Goal: Task Accomplishment & Management: Complete application form

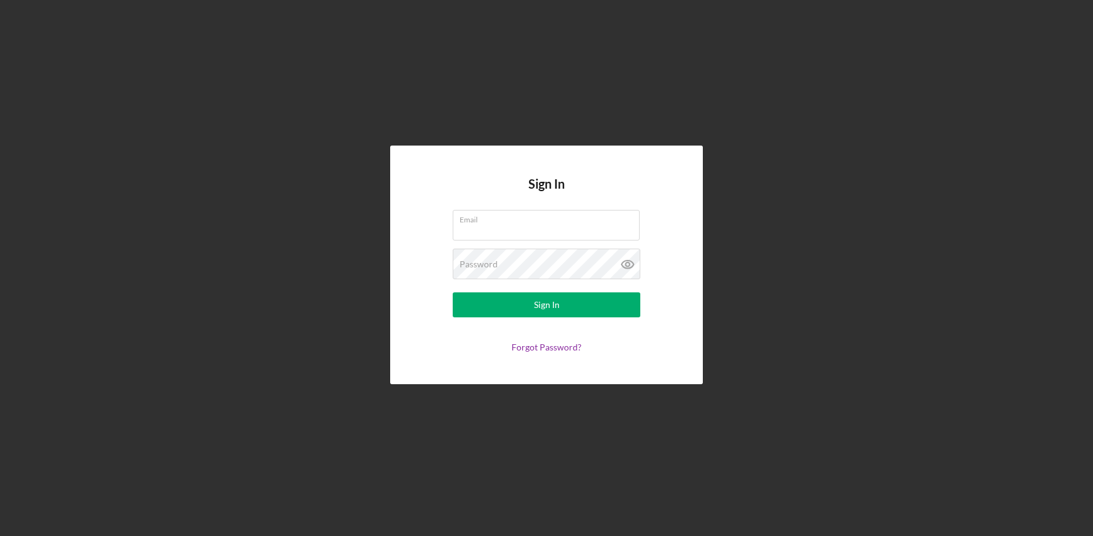
type input "[EMAIL_ADDRESS][DOMAIN_NAME]"
click at [540, 283] on form "Email [EMAIL_ADDRESS][DOMAIN_NAME] Password Sign In Forgot Password?" at bounding box center [546, 281] width 250 height 143
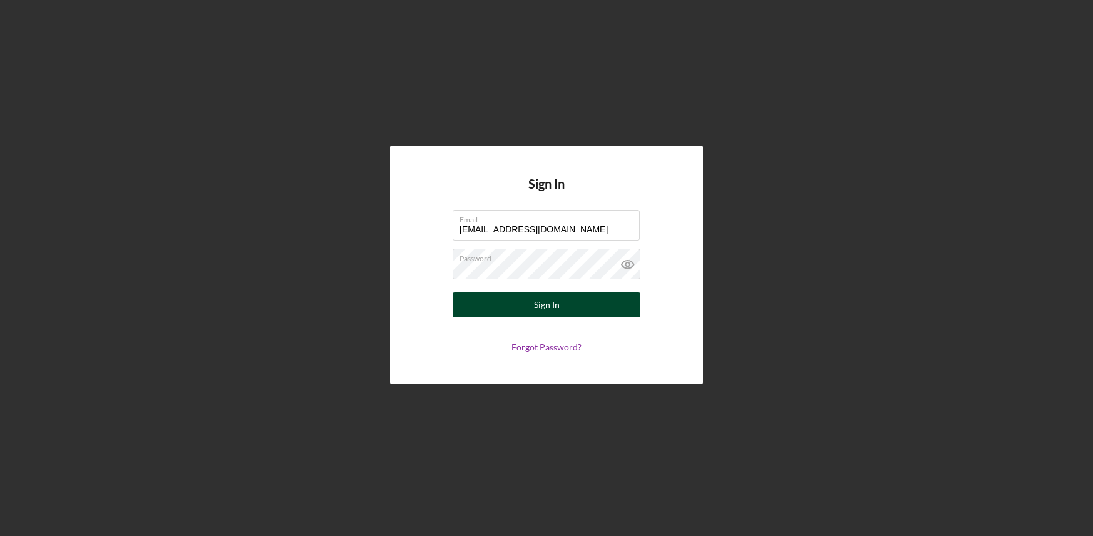
click at [548, 303] on div "Sign In" at bounding box center [547, 305] width 26 height 25
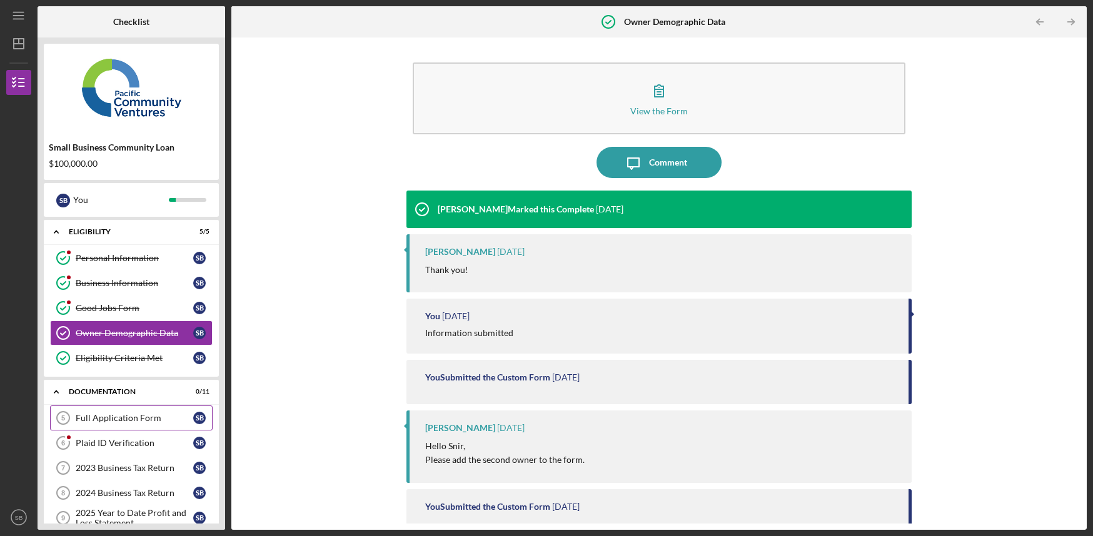
click at [146, 414] on link "Full Application Form 5 Full Application Form S B" at bounding box center [131, 418] width 163 height 25
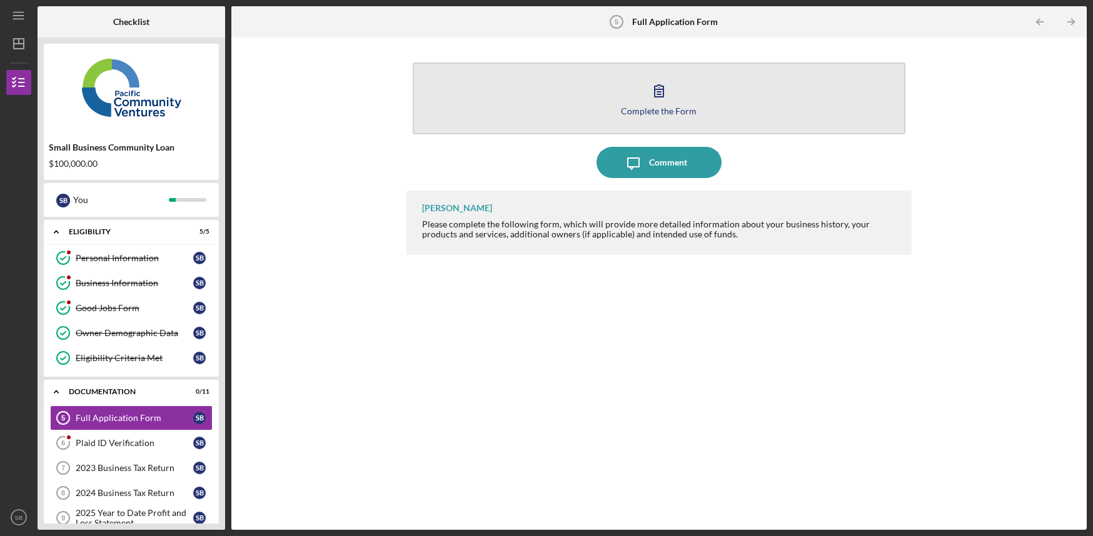
click at [645, 103] on icon "button" at bounding box center [658, 90] width 31 height 31
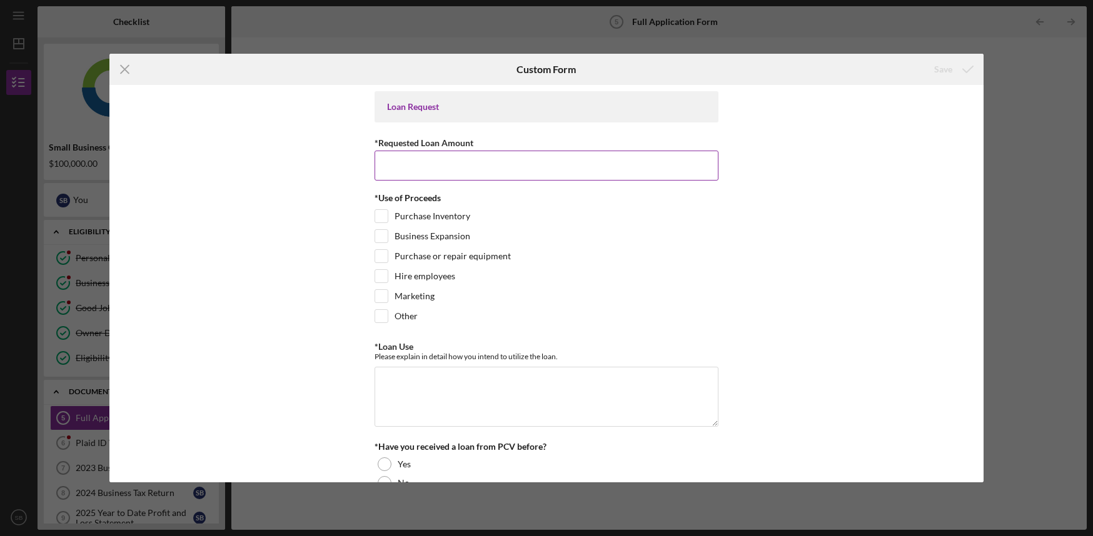
click at [479, 163] on input "*Requested Loan Amount" at bounding box center [547, 166] width 344 height 30
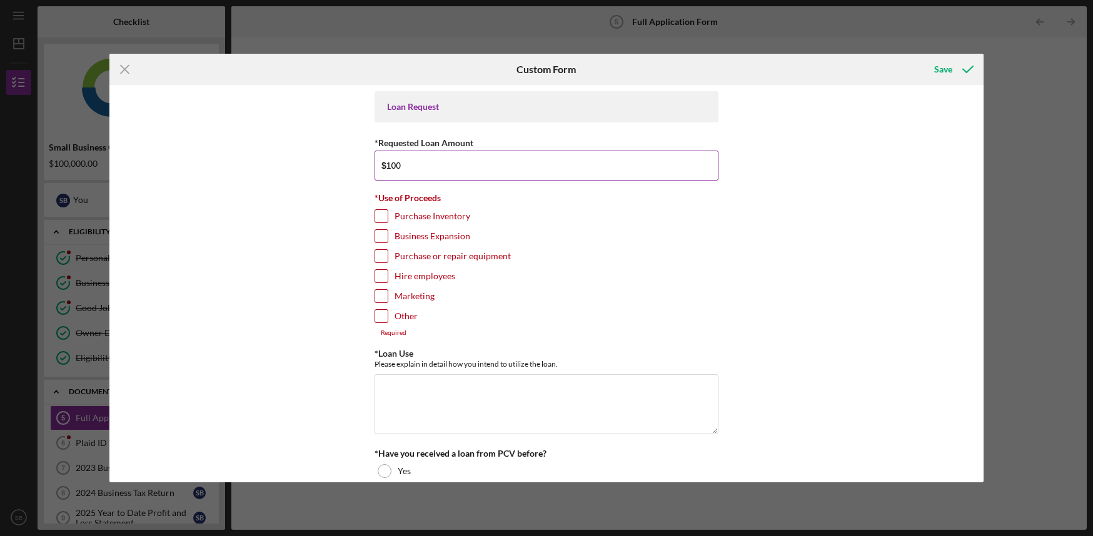
type input "$100,000"
click at [376, 219] on input "Purchase Inventory" at bounding box center [381, 216] width 13 height 13
checkbox input "true"
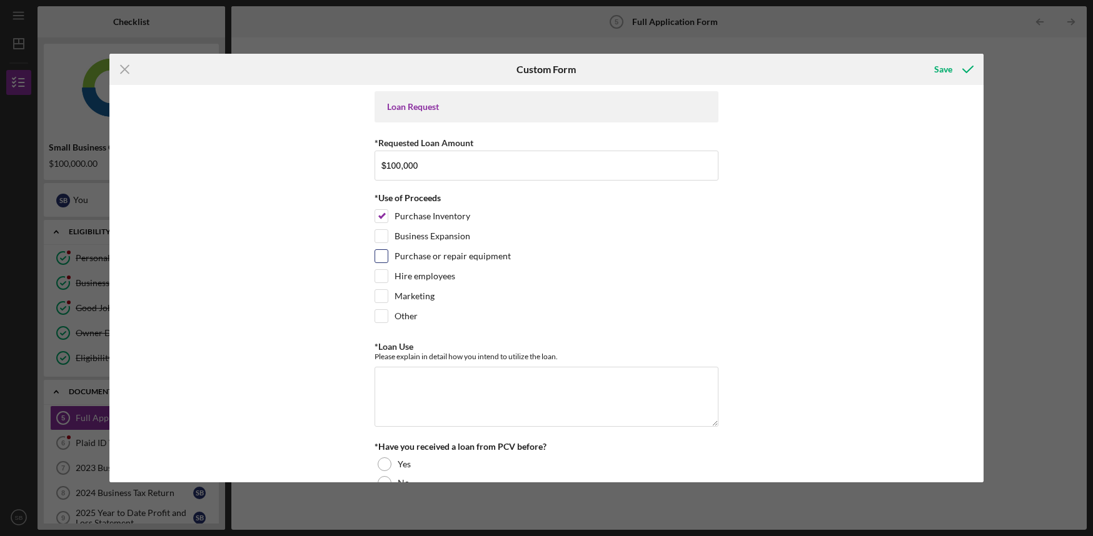
click at [386, 261] on div at bounding box center [382, 256] width 14 height 14
click at [380, 254] on input "Purchase or repair equipment" at bounding box center [381, 256] width 13 height 13
checkbox input "true"
click at [418, 409] on textarea "*Loan Use" at bounding box center [547, 397] width 344 height 60
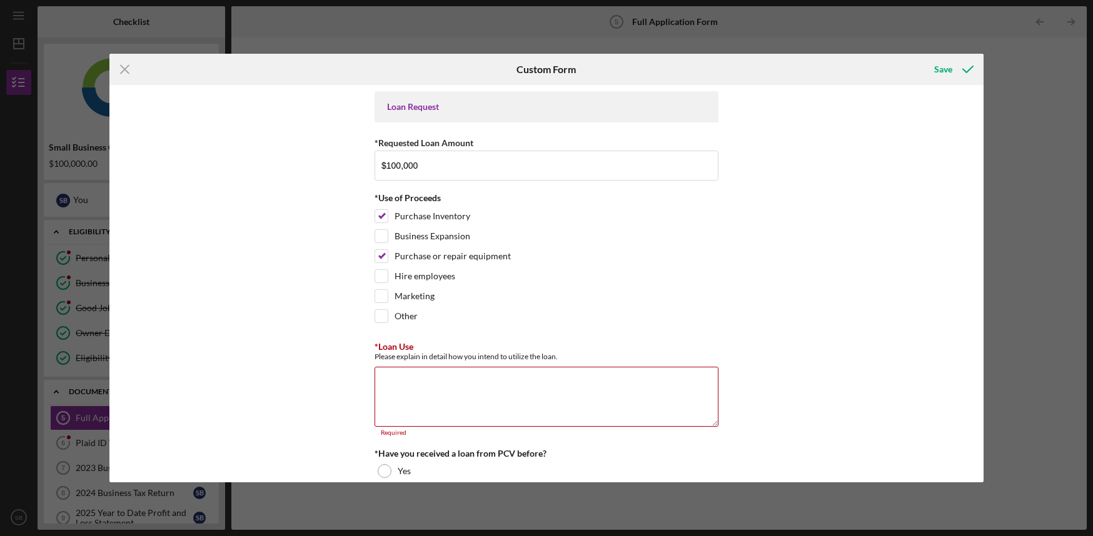
scroll to position [88, 0]
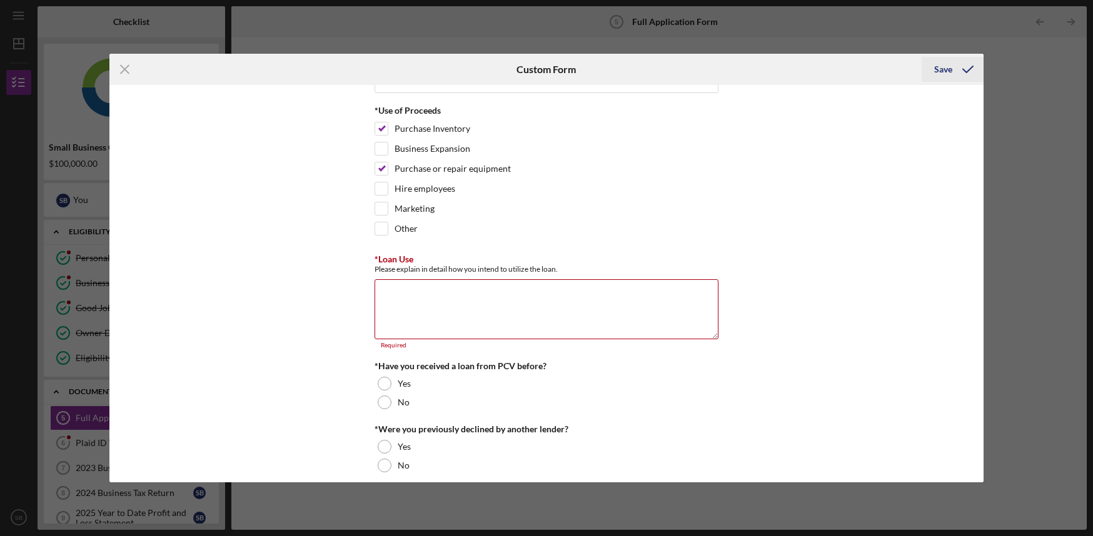
click at [938, 63] on div "Save" at bounding box center [943, 69] width 18 height 25
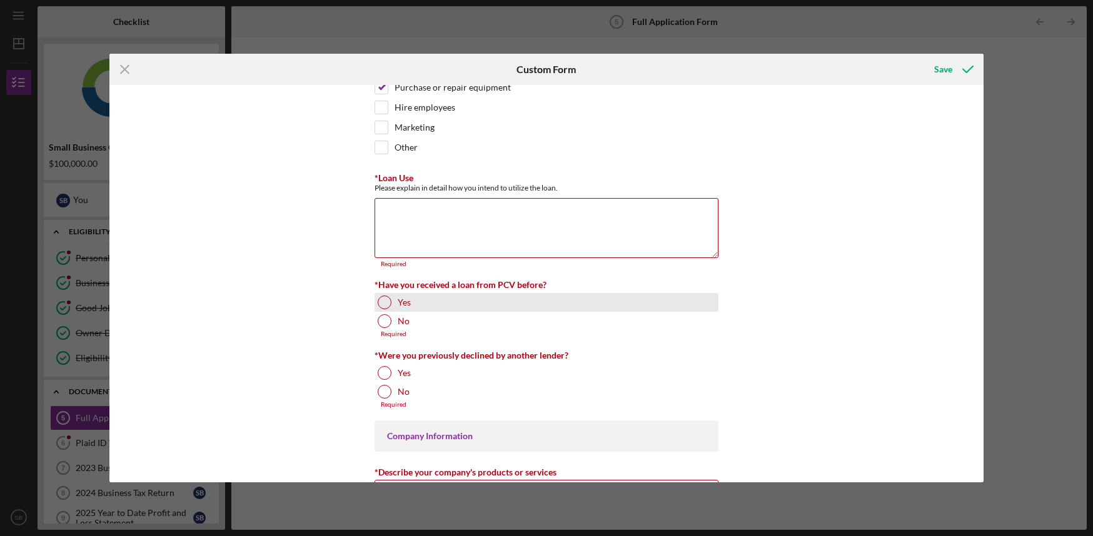
scroll to position [260, 0]
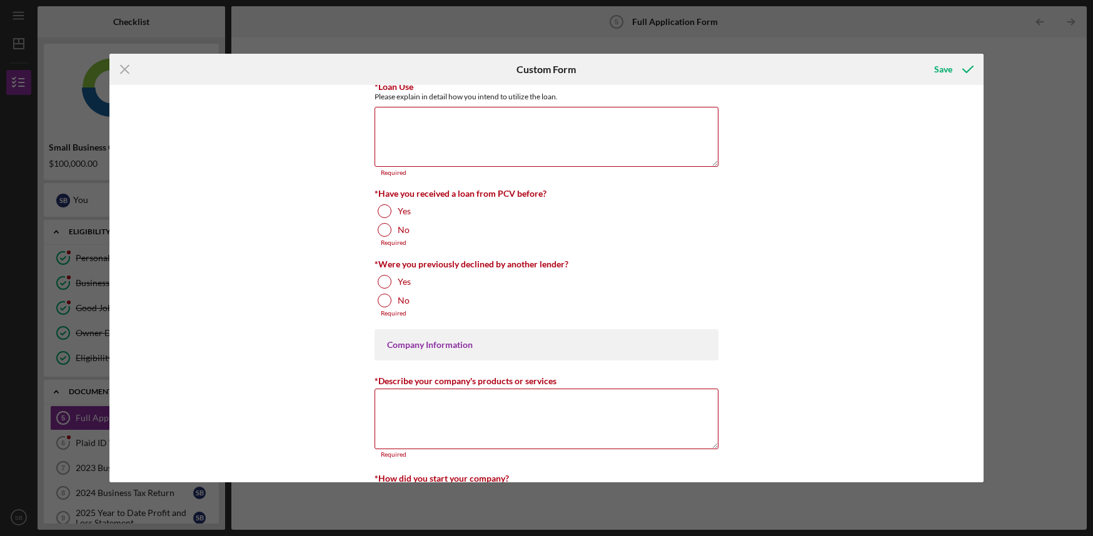
click at [134, 50] on div "Icon/Menu Close Custom Form Save Loan Request *Requested Loan Amount $100,000 *…" at bounding box center [546, 268] width 1093 height 536
click at [125, 66] on icon "Icon/Menu Close" at bounding box center [124, 69] width 31 height 31
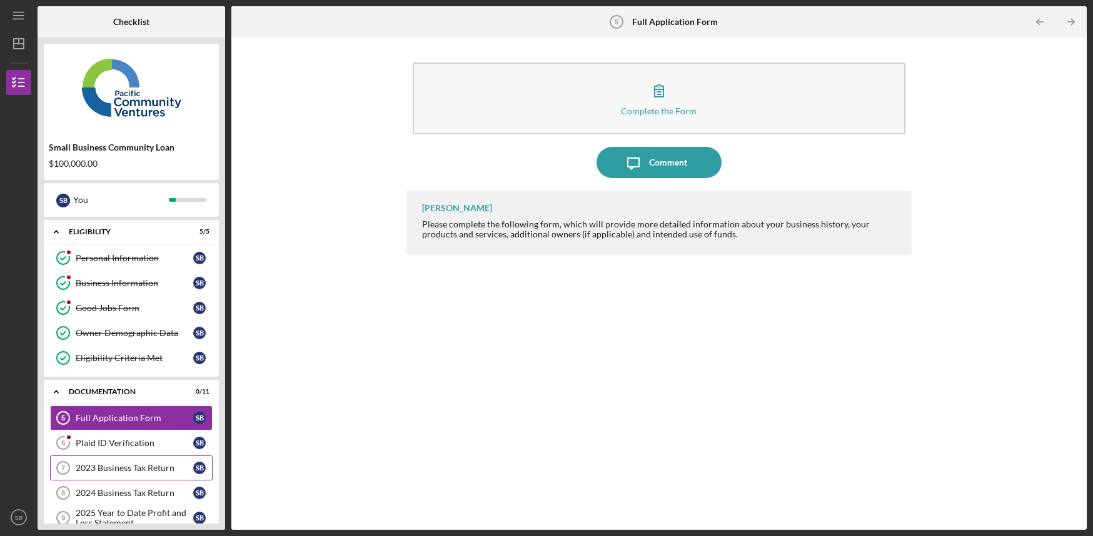
click at [111, 468] on div "2023 Business Tax Return" at bounding box center [135, 468] width 118 height 10
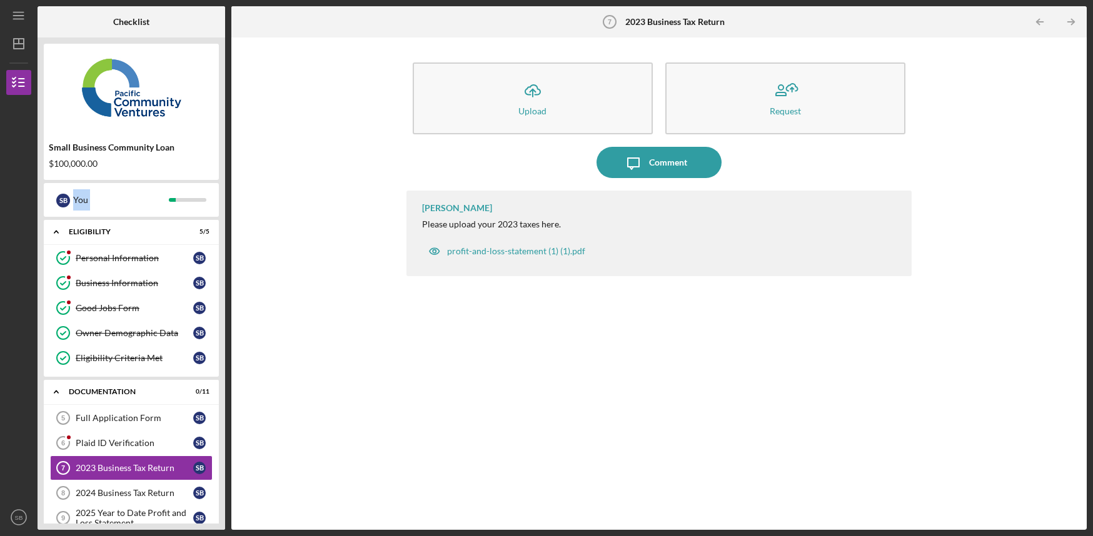
drag, startPoint x: 226, startPoint y: 160, endPoint x: 221, endPoint y: 288, distance: 128.3
click at [221, 288] on div "Checklist Small Business Community Loan $100,000.00 S B You Icon/Expander Eligi…" at bounding box center [562, 268] width 1049 height 524
click at [1083, 384] on div "Icon/Upload Upload Request Icon/Message Comment [PERSON_NAME] Please upload you…" at bounding box center [658, 284] width 855 height 493
click at [56, 228] on icon "Icon/Expander" at bounding box center [56, 231] width 25 height 25
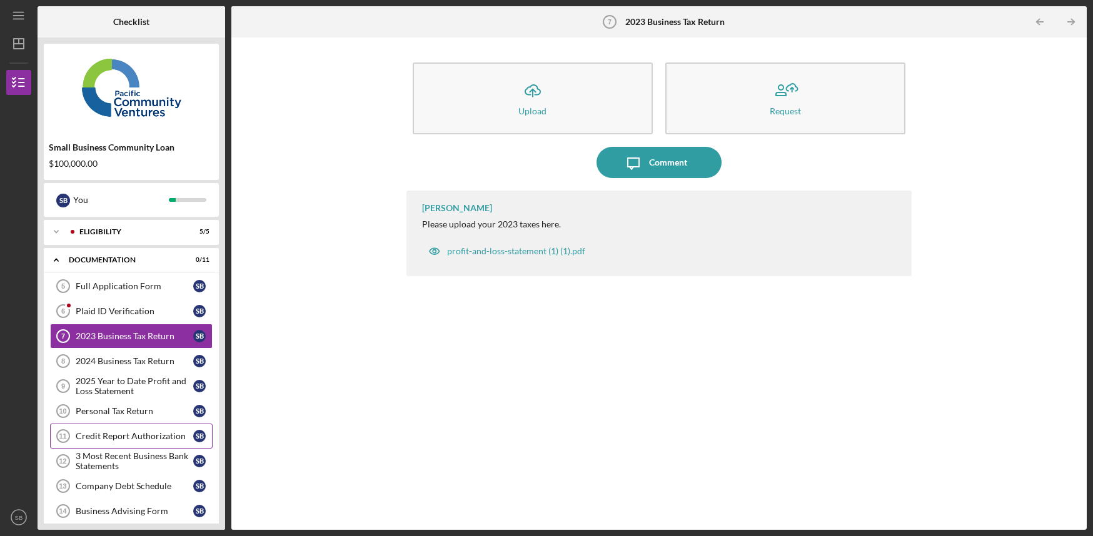
click at [101, 435] on div "Credit Report Authorization" at bounding box center [135, 436] width 118 height 10
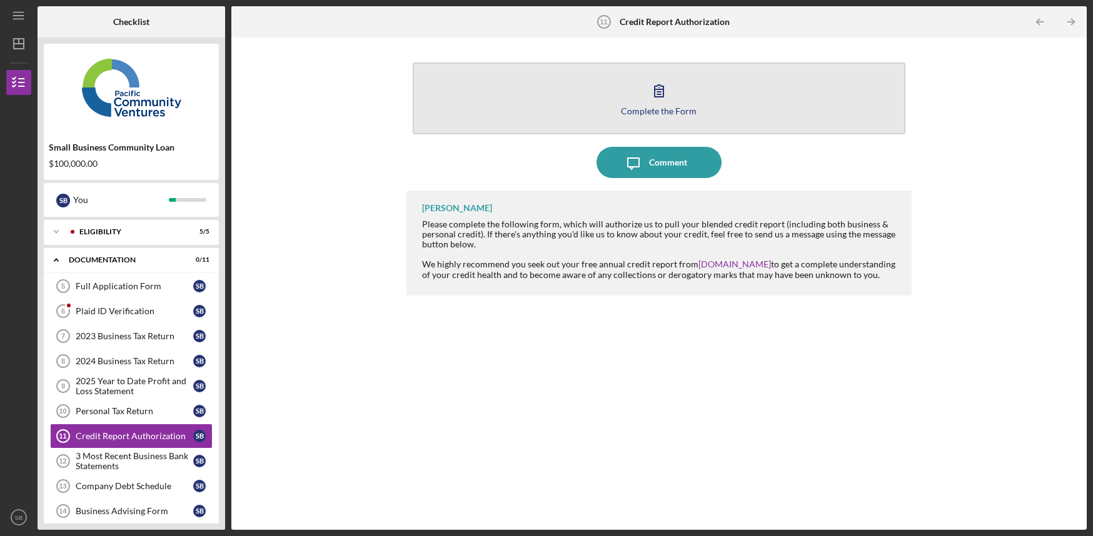
click at [663, 105] on button "Complete the Form Form" at bounding box center [659, 99] width 493 height 72
click at [658, 103] on icon "button" at bounding box center [658, 90] width 31 height 31
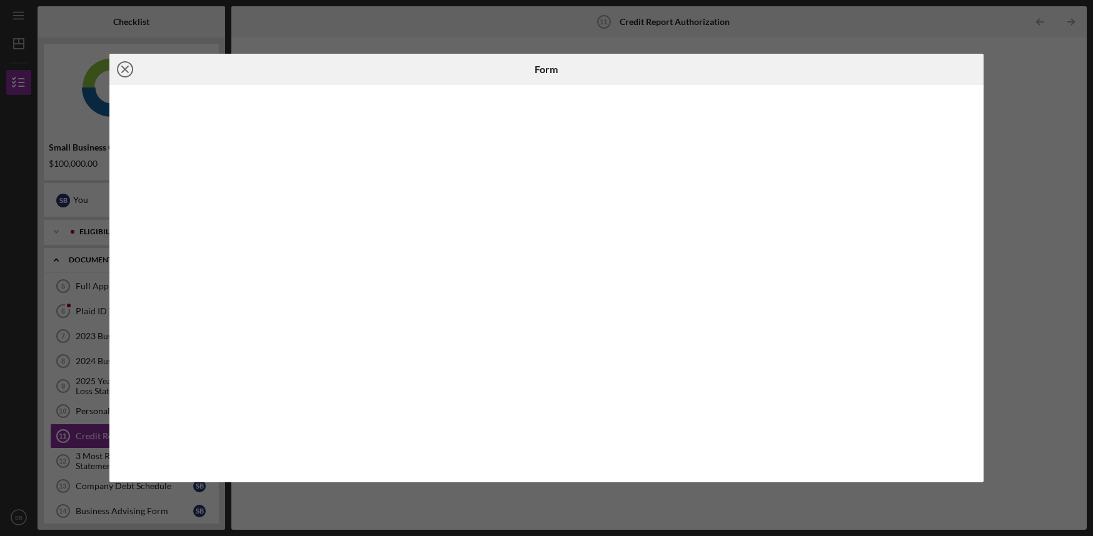
click at [128, 70] on icon "Icon/Close" at bounding box center [124, 69] width 31 height 31
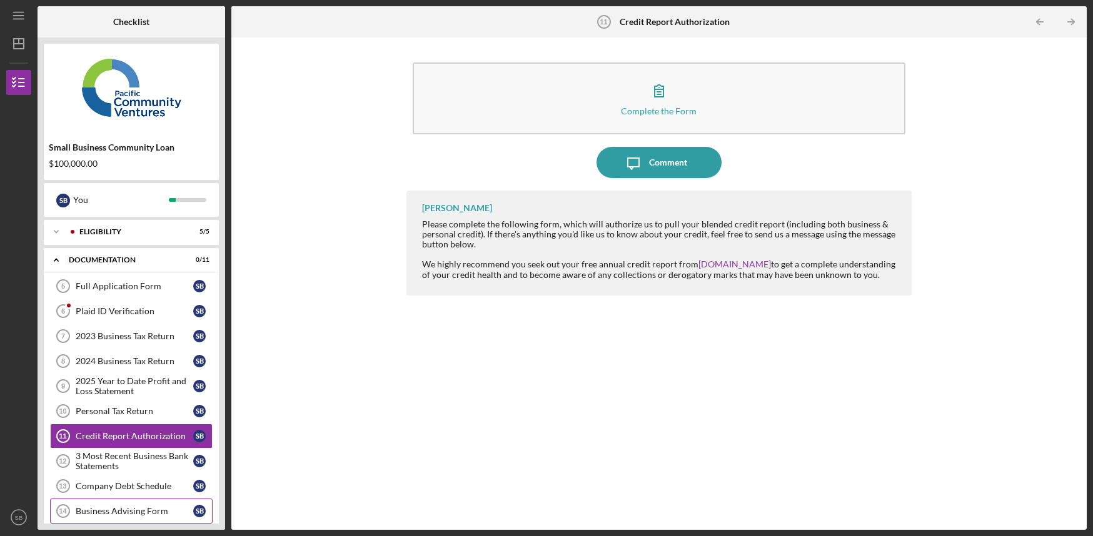
click at [129, 516] on div "Business Advising Form" at bounding box center [135, 511] width 118 height 10
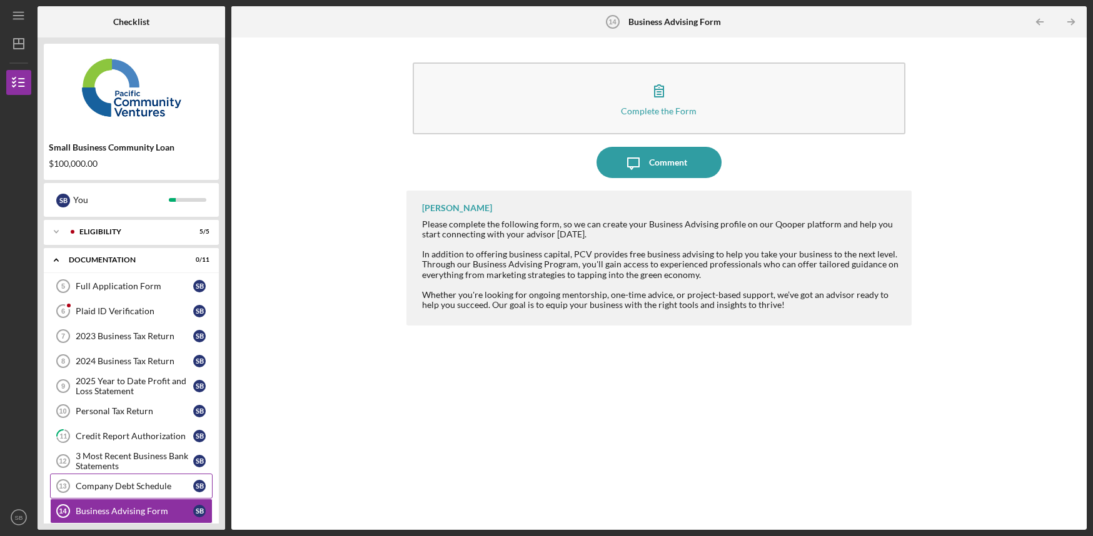
click at [104, 488] on div "Company Debt Schedule" at bounding box center [135, 486] width 118 height 10
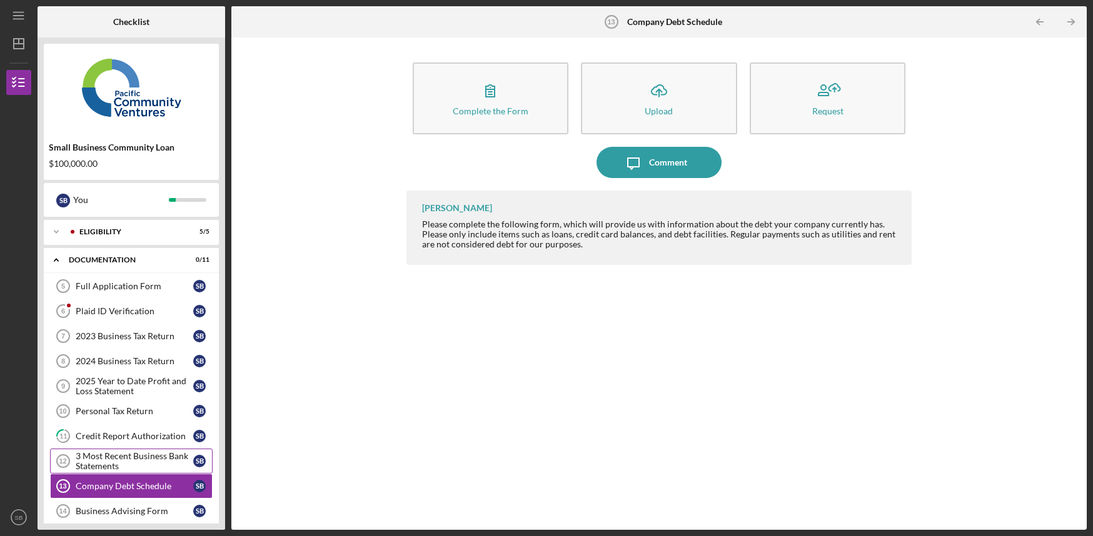
click at [155, 461] on div "3 Most Recent Business Bank Statements" at bounding box center [135, 461] width 118 height 20
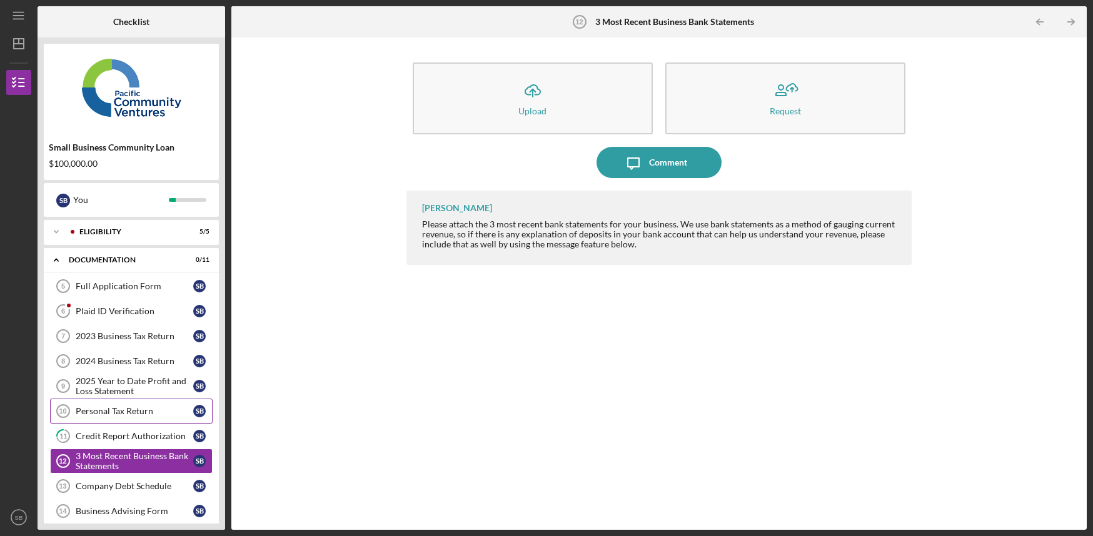
click at [136, 406] on link "Personal Tax Return 10 Personal Tax Return S B" at bounding box center [131, 411] width 163 height 25
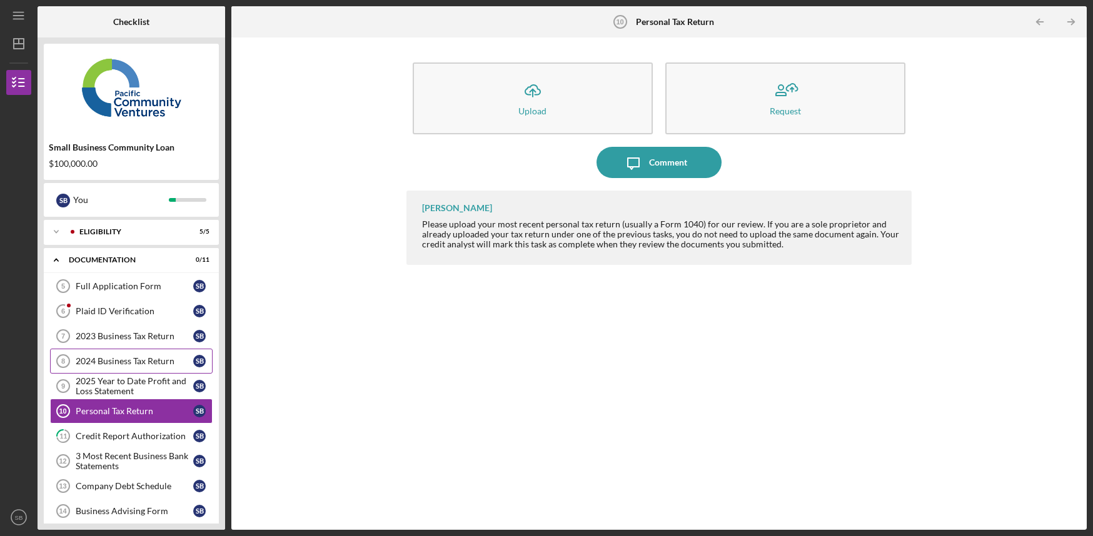
click at [131, 355] on link "2024 Business Tax Return 8 2024 Business Tax Return S B" at bounding box center [131, 361] width 163 height 25
